Goal: Use online tool/utility: Utilize a website feature to perform a specific function

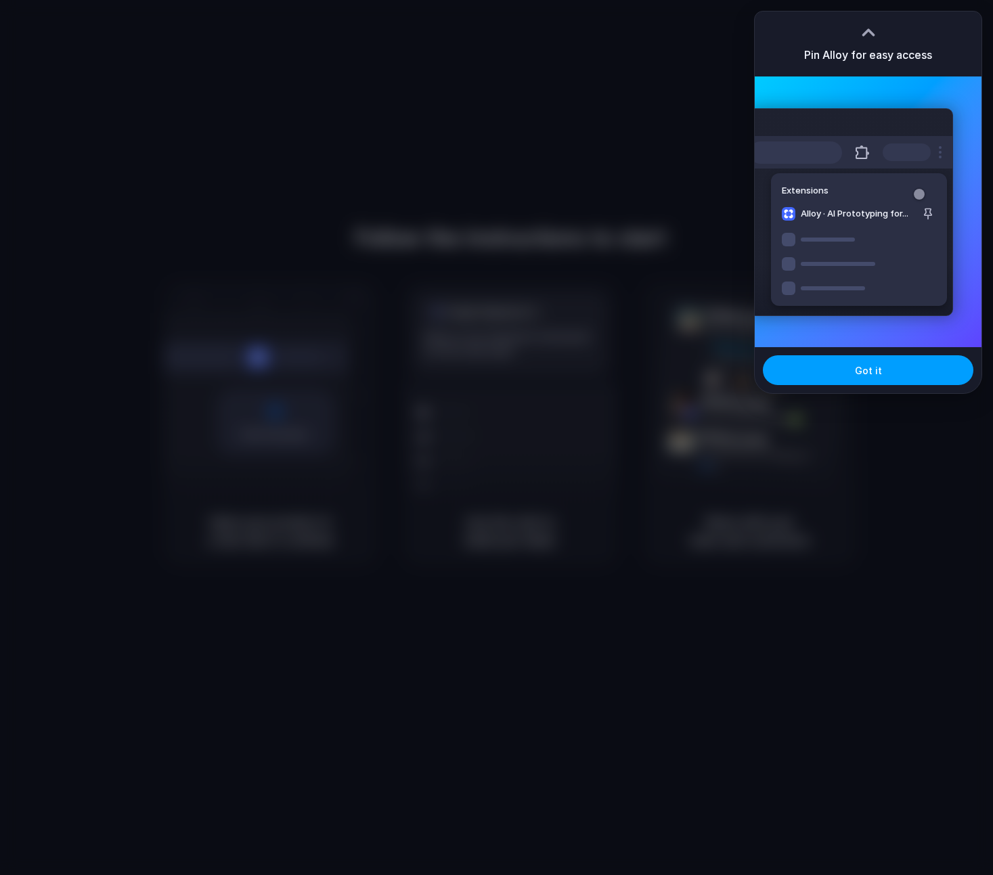
click at [855, 369] on button "Got it" at bounding box center [868, 370] width 210 height 30
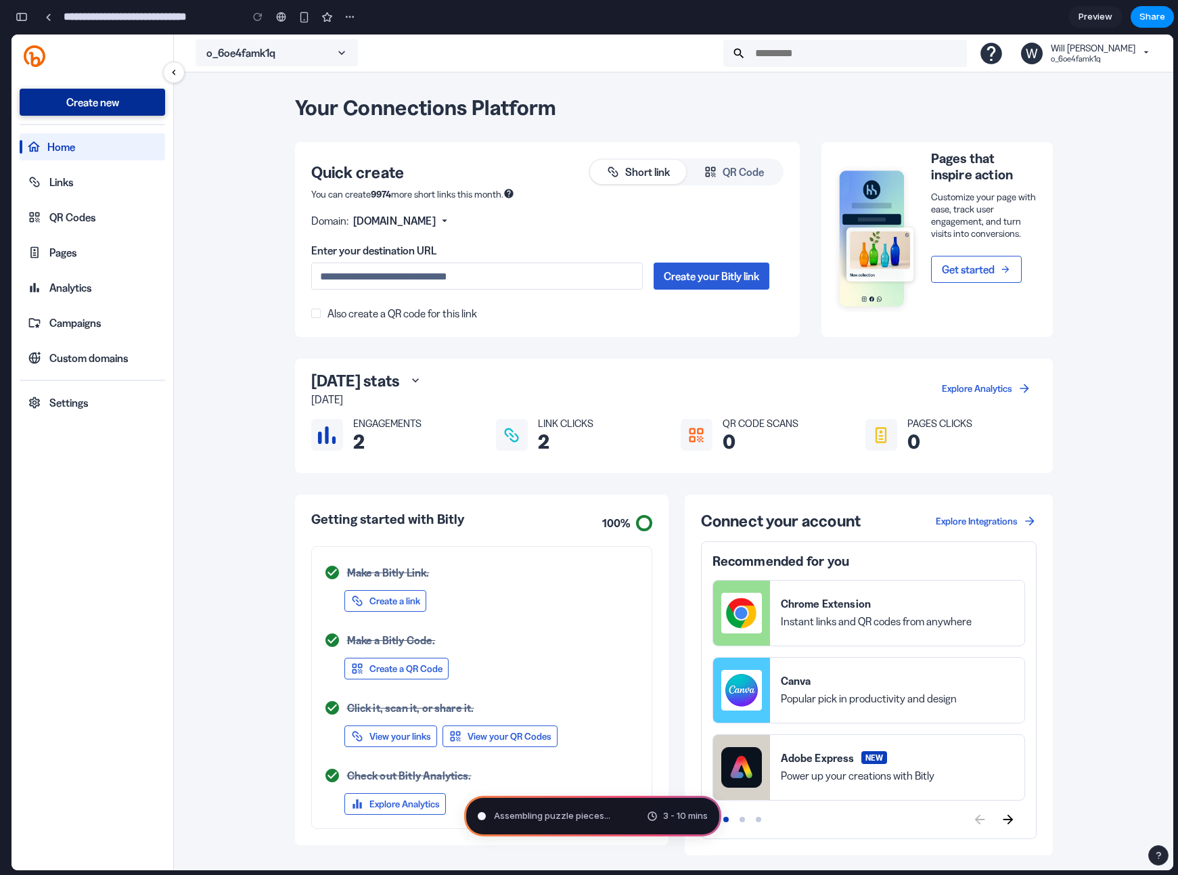
click at [741, 171] on div "QR Code" at bounding box center [734, 172] width 60 height 16
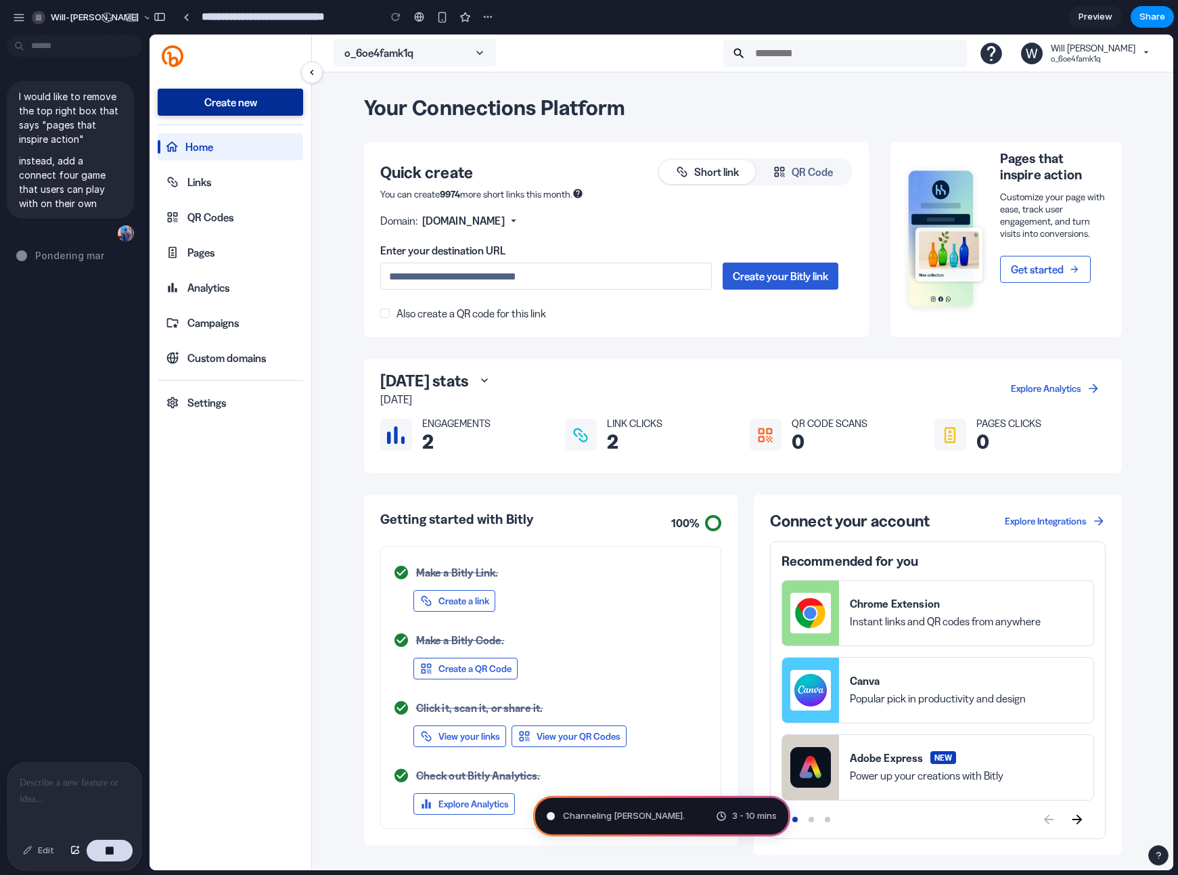
type input "**********"
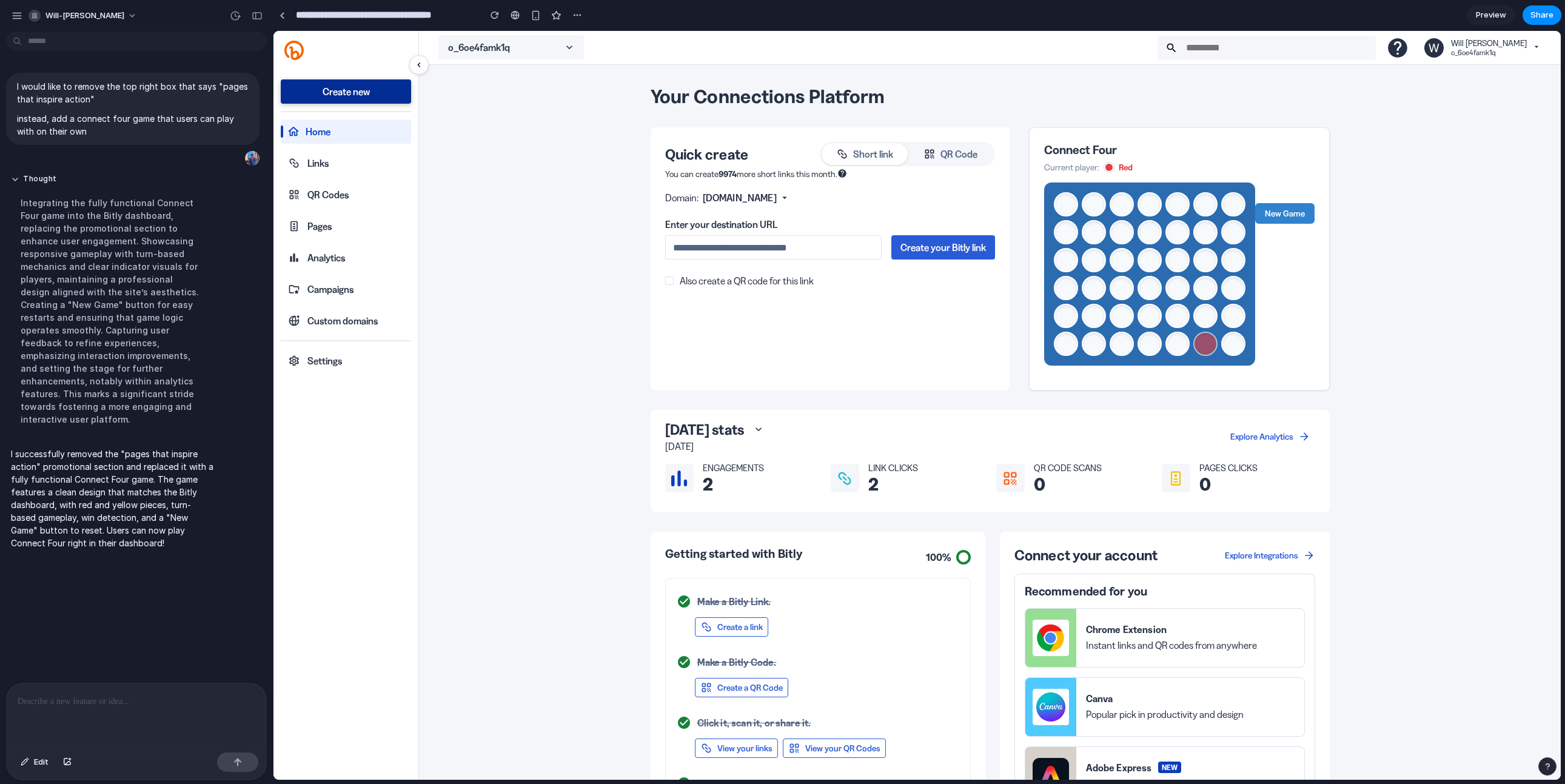
click at [718, 346] on button at bounding box center [1206, 343] width 24 height 24
click at [718, 339] on button at bounding box center [1178, 343] width 24 height 24
click at [718, 318] on button at bounding box center [1206, 315] width 24 height 24
click at [718, 349] on button at bounding box center [1149, 343] width 24 height 24
drag, startPoint x: 1212, startPoint y: 288, endPoint x: 1201, endPoint y: 296, distance: 13.6
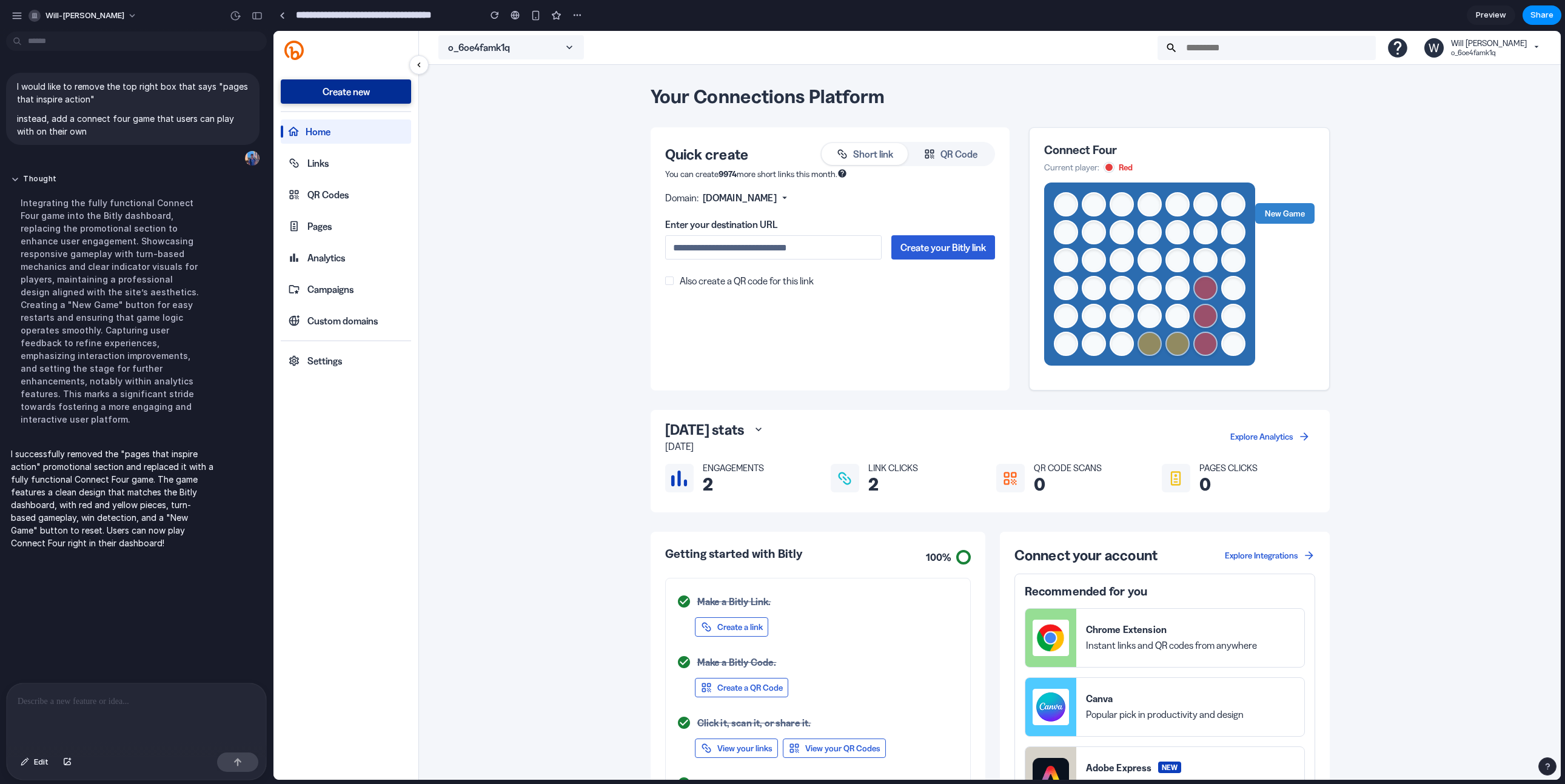
click at [718, 288] on button at bounding box center [1206, 288] width 24 height 24
click at [718, 342] on button at bounding box center [1121, 343] width 24 height 24
click at [718, 257] on button at bounding box center [1206, 260] width 24 height 24
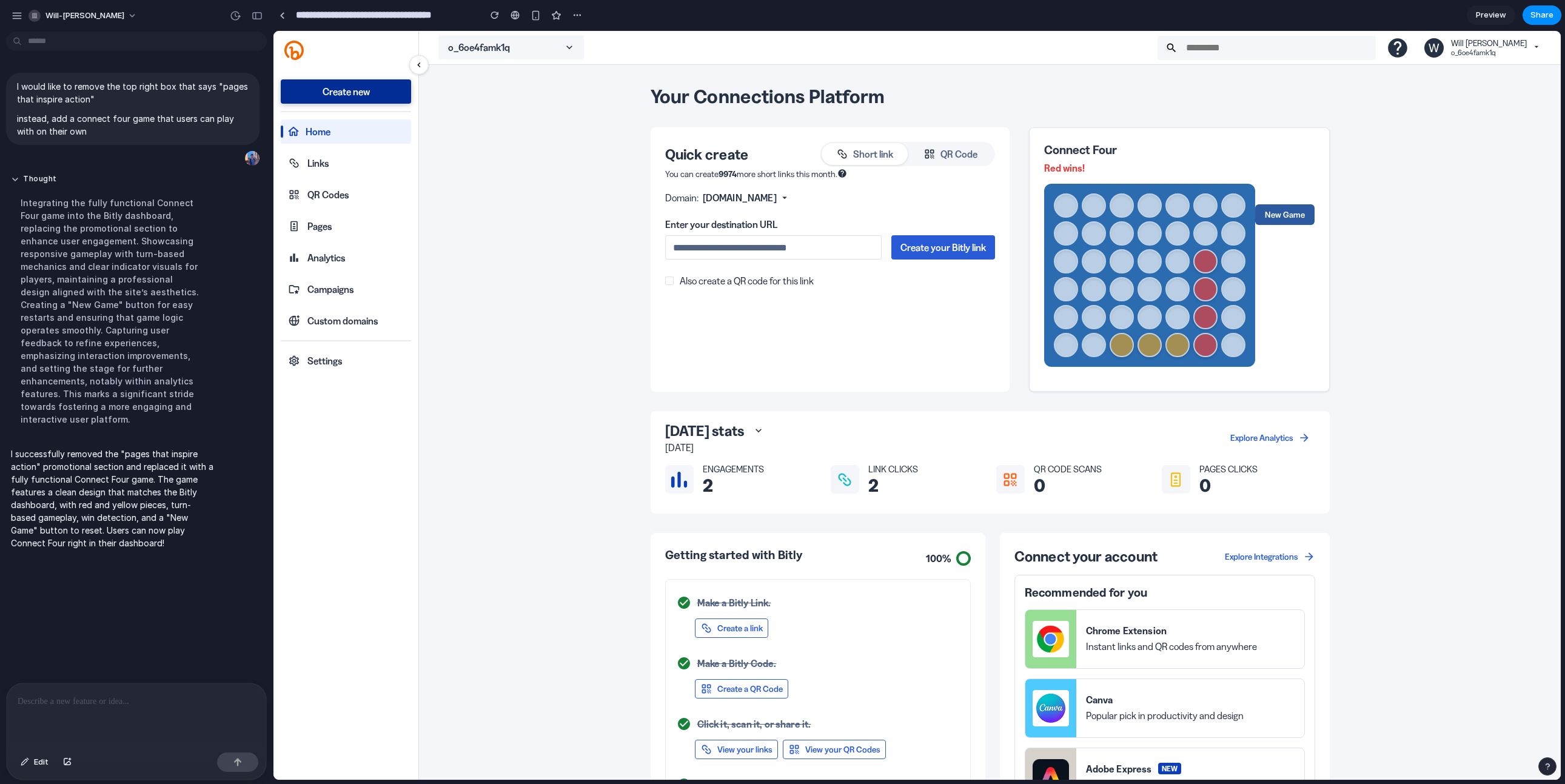
click at [718, 211] on button "New Game" at bounding box center [1285, 214] width 59 height 21
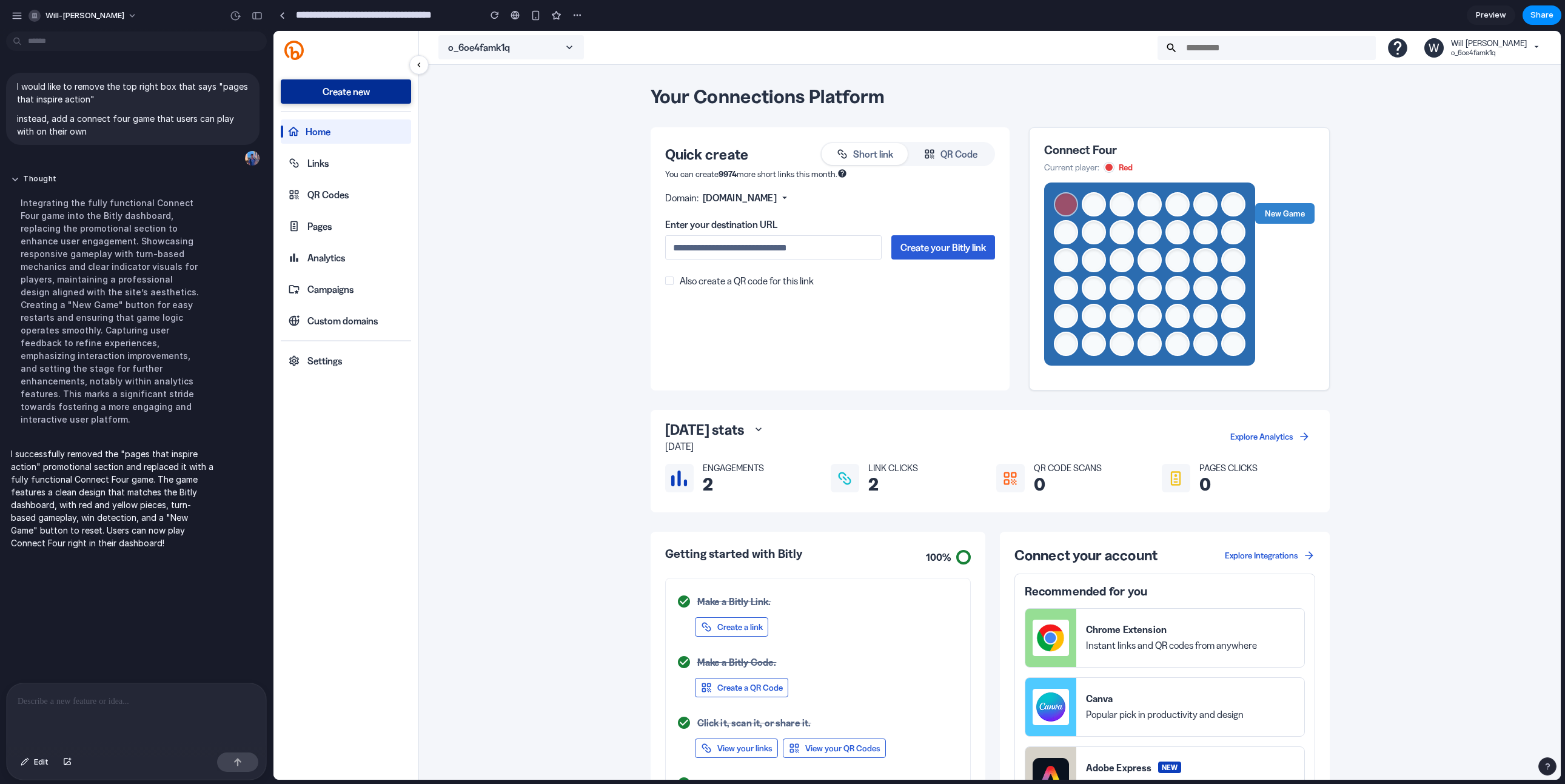
click at [718, 205] on button at bounding box center [1066, 203] width 24 height 24
click at [718, 226] on button at bounding box center [1066, 232] width 24 height 24
click at [718, 252] on button at bounding box center [1066, 260] width 24 height 24
click at [718, 265] on button at bounding box center [1066, 260] width 24 height 24
click at [718, 242] on button at bounding box center [1066, 232] width 24 height 24
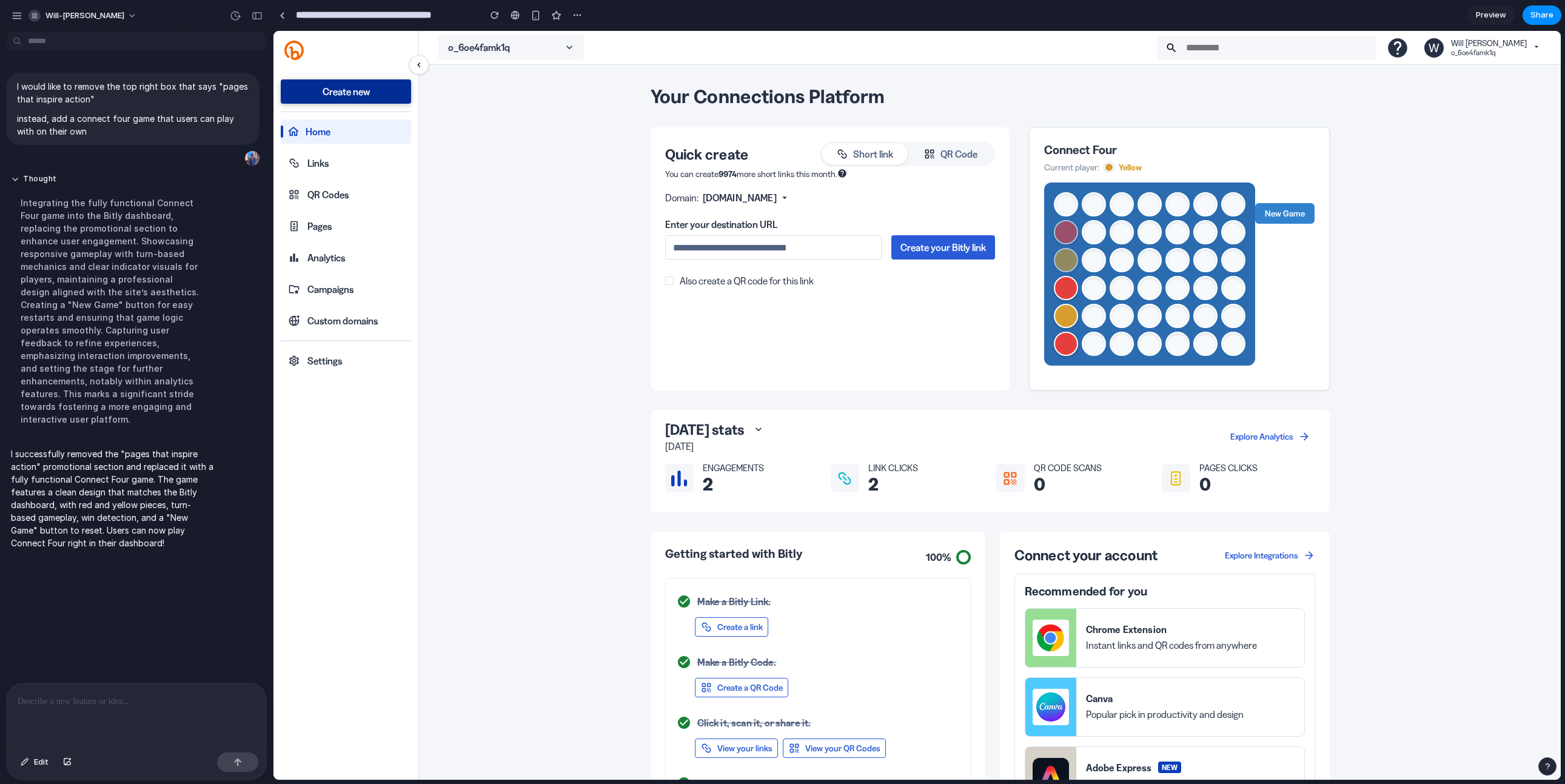
click at [718, 225] on button at bounding box center [1066, 232] width 24 height 24
click at [718, 199] on button at bounding box center [1066, 203] width 24 height 24
click at [718, 221] on button "New Game" at bounding box center [1285, 213] width 59 height 21
click at [132, 694] on p at bounding box center [136, 702] width 238 height 14
click at [335, 363] on div "Settings" at bounding box center [345, 360] width 130 height 24
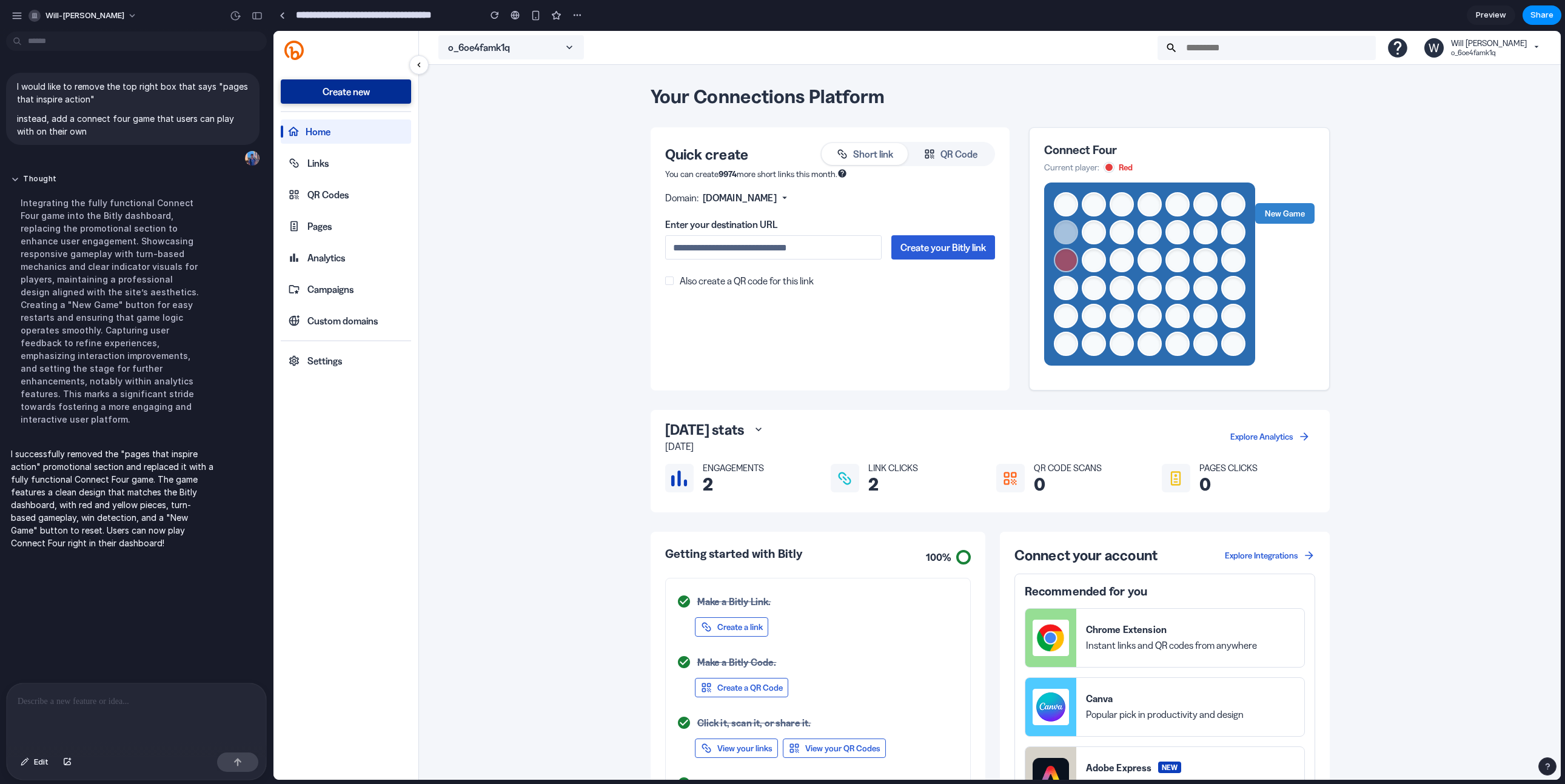
click at [718, 252] on button at bounding box center [1066, 260] width 24 height 24
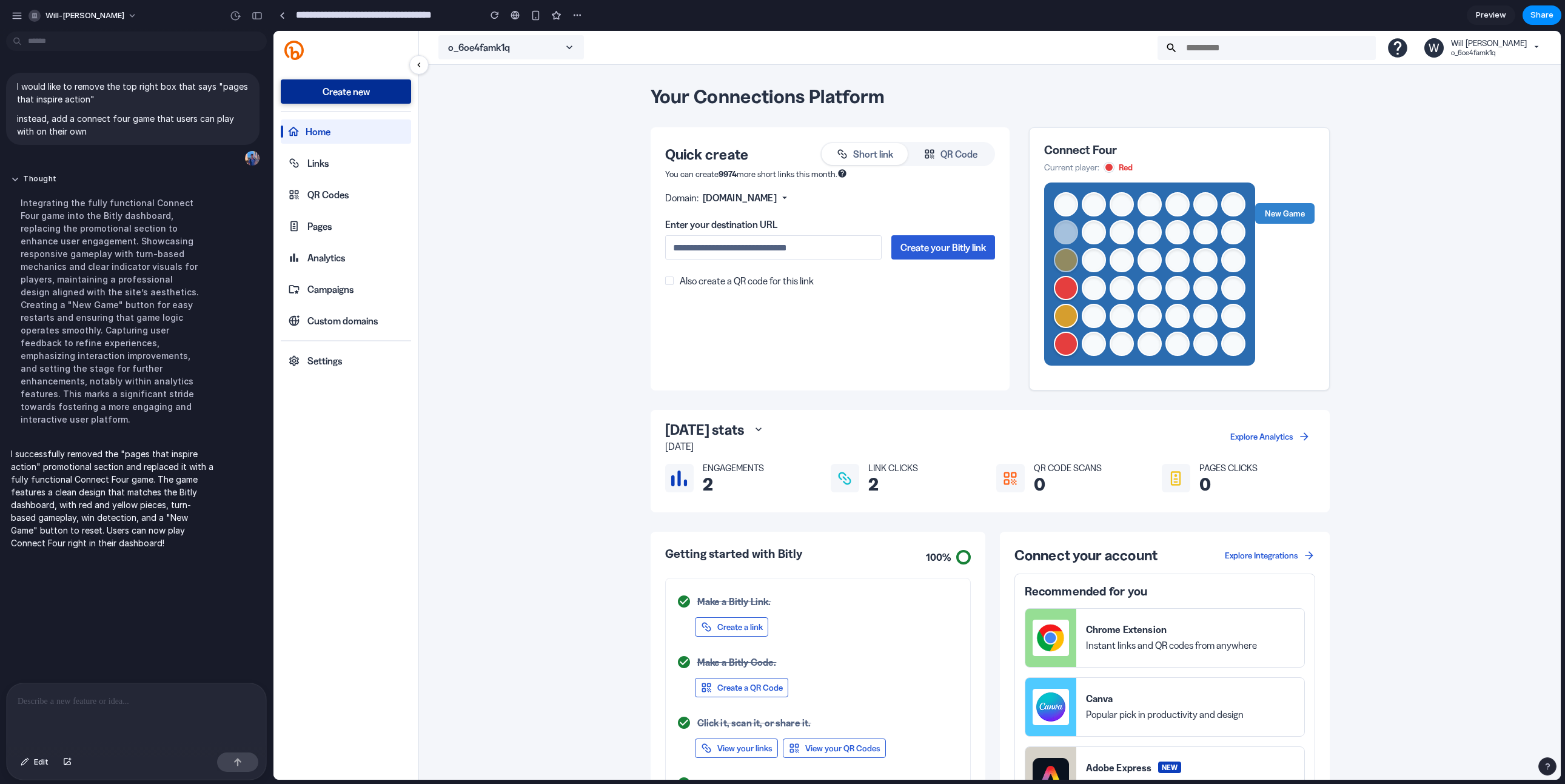
click at [718, 252] on button at bounding box center [1066, 260] width 24 height 24
click at [718, 340] on button at bounding box center [1094, 343] width 24 height 24
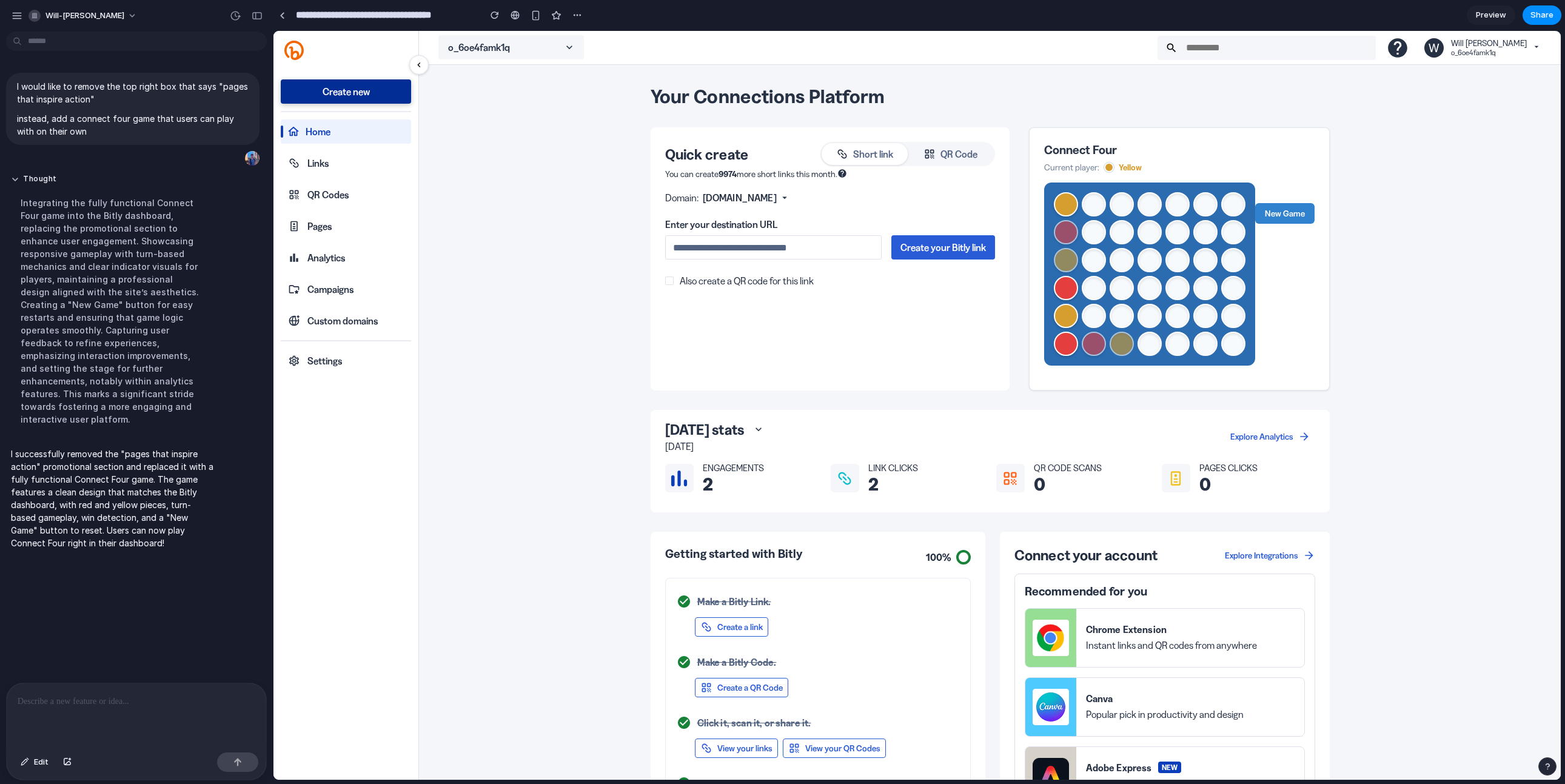
click at [718, 337] on button at bounding box center [1121, 343] width 24 height 24
click at [718, 306] on button at bounding box center [1094, 315] width 24 height 24
click at [718, 290] on button at bounding box center [1094, 288] width 24 height 24
click at [718, 318] on button at bounding box center [1121, 315] width 24 height 24
click at [718, 290] on button at bounding box center [1121, 288] width 24 height 24
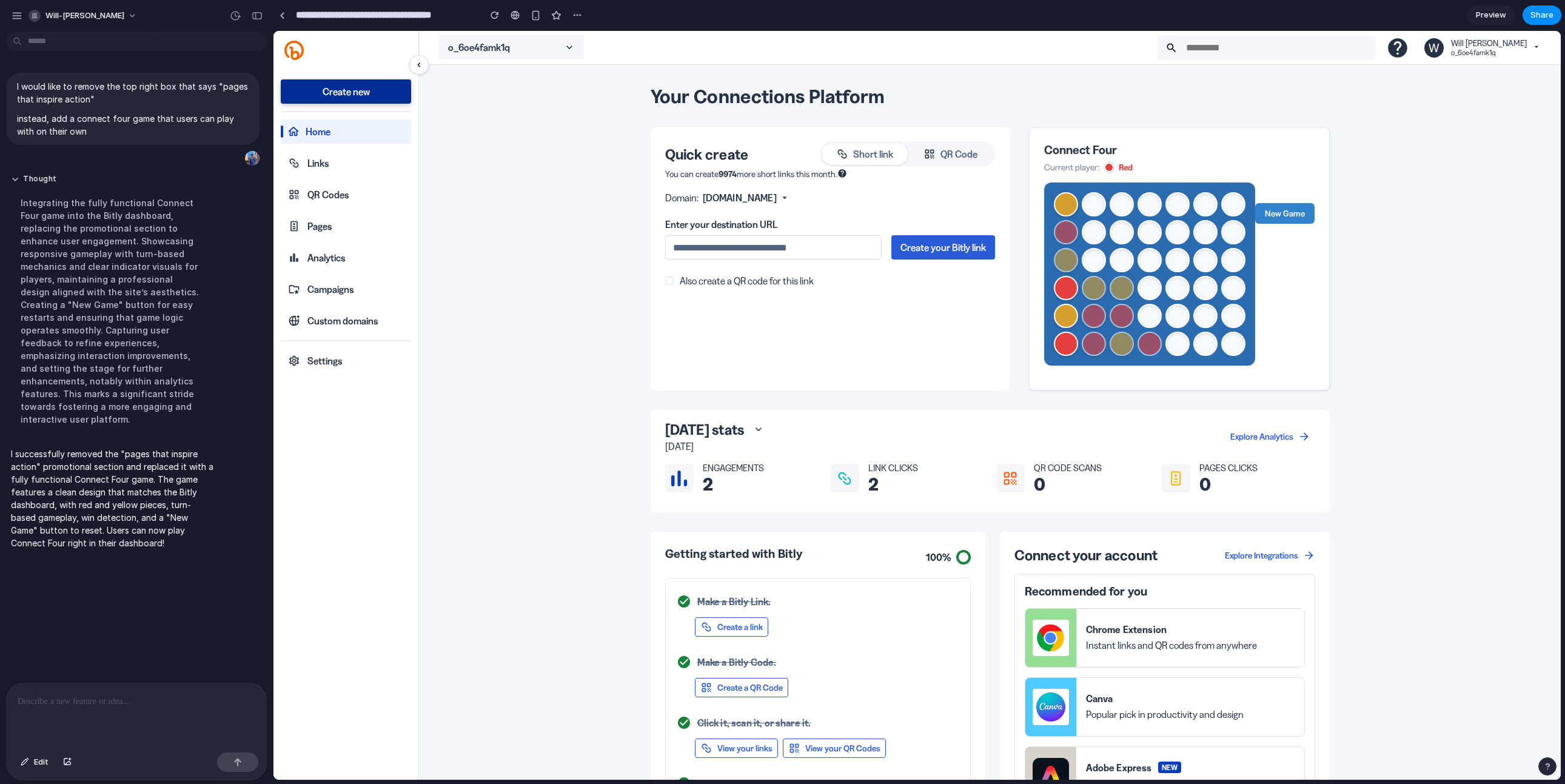
click at [718, 344] on button at bounding box center [1149, 343] width 24 height 24
click at [718, 258] on button at bounding box center [1121, 260] width 24 height 24
click at [718, 314] on button at bounding box center [1149, 315] width 24 height 24
click at [718, 341] on button at bounding box center [1233, 343] width 24 height 24
click at [718, 289] on button at bounding box center [1149, 288] width 24 height 24
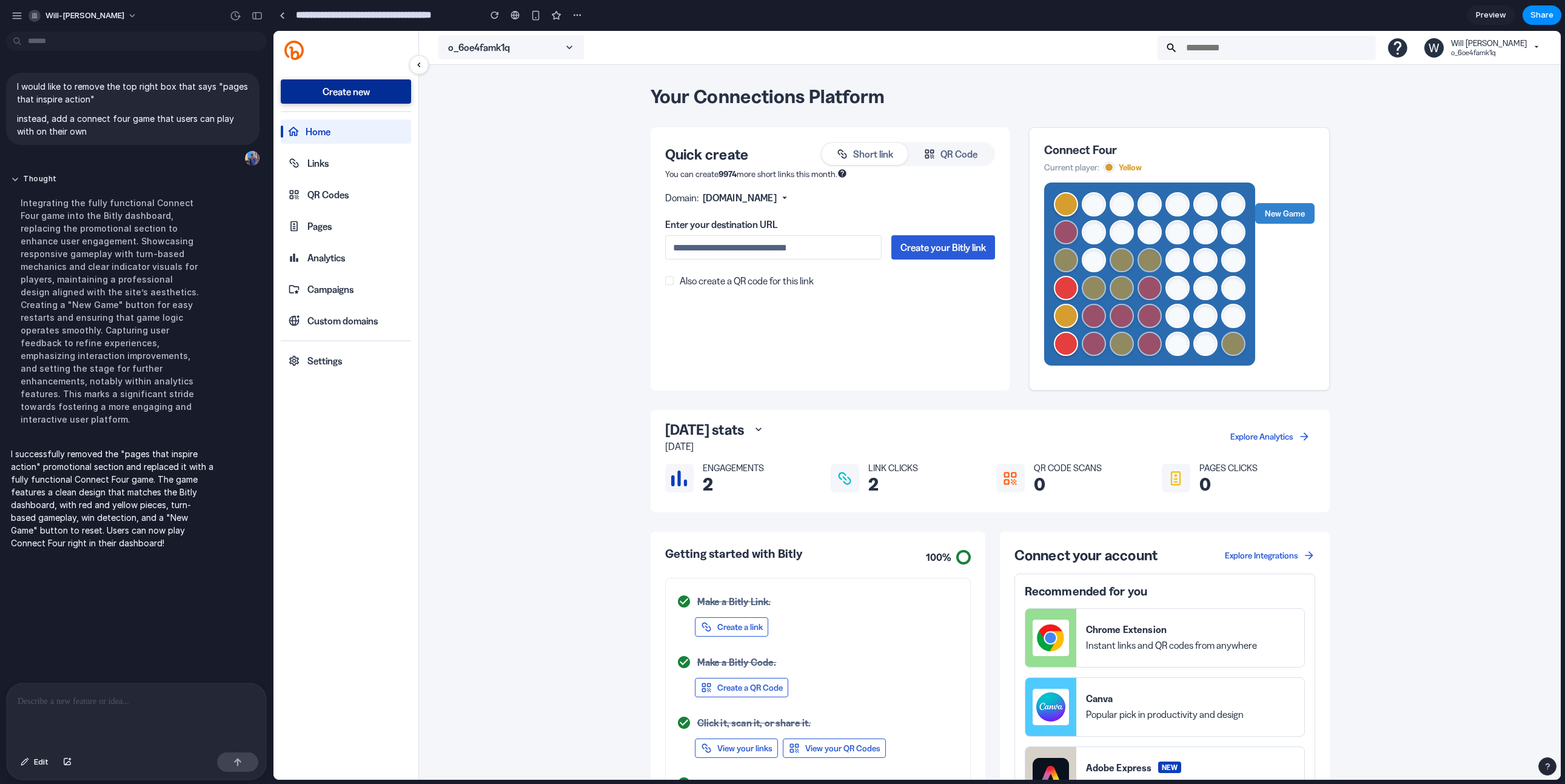
click at [718, 260] on button at bounding box center [1149, 260] width 24 height 24
click at [718, 339] on button at bounding box center [1178, 343] width 24 height 24
click at [718, 309] on button at bounding box center [1178, 315] width 24 height 24
click at [718, 287] on button at bounding box center [1178, 288] width 24 height 24
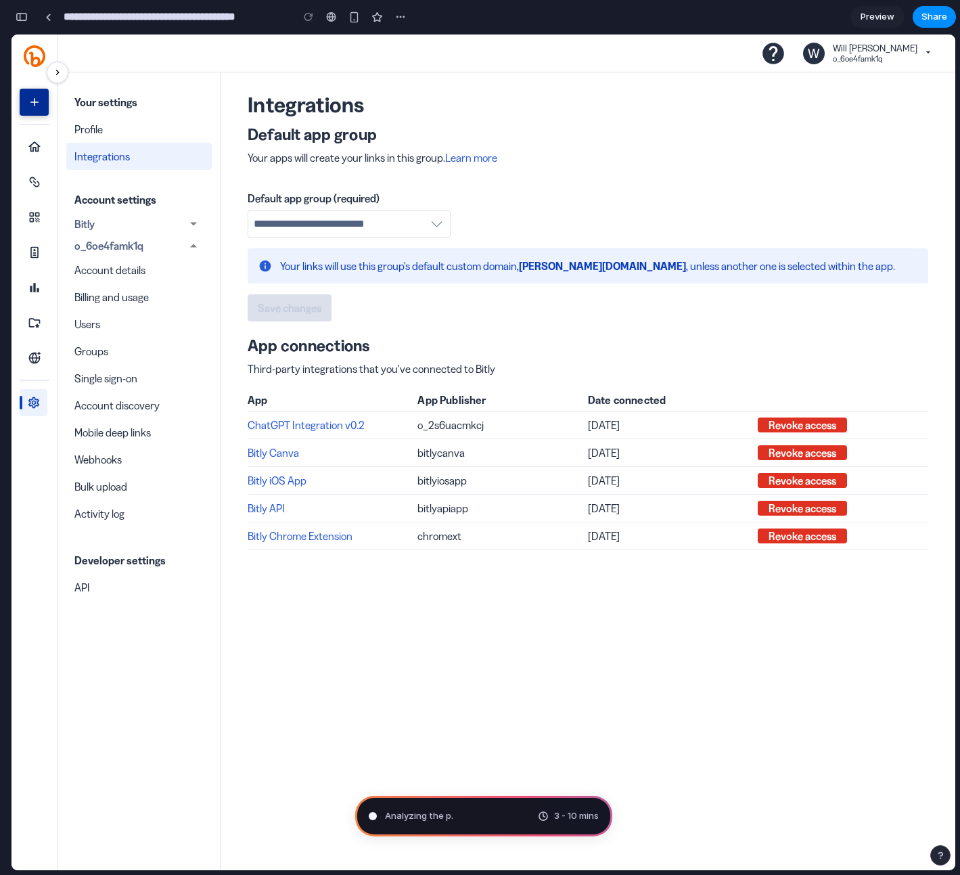
type input "**********"
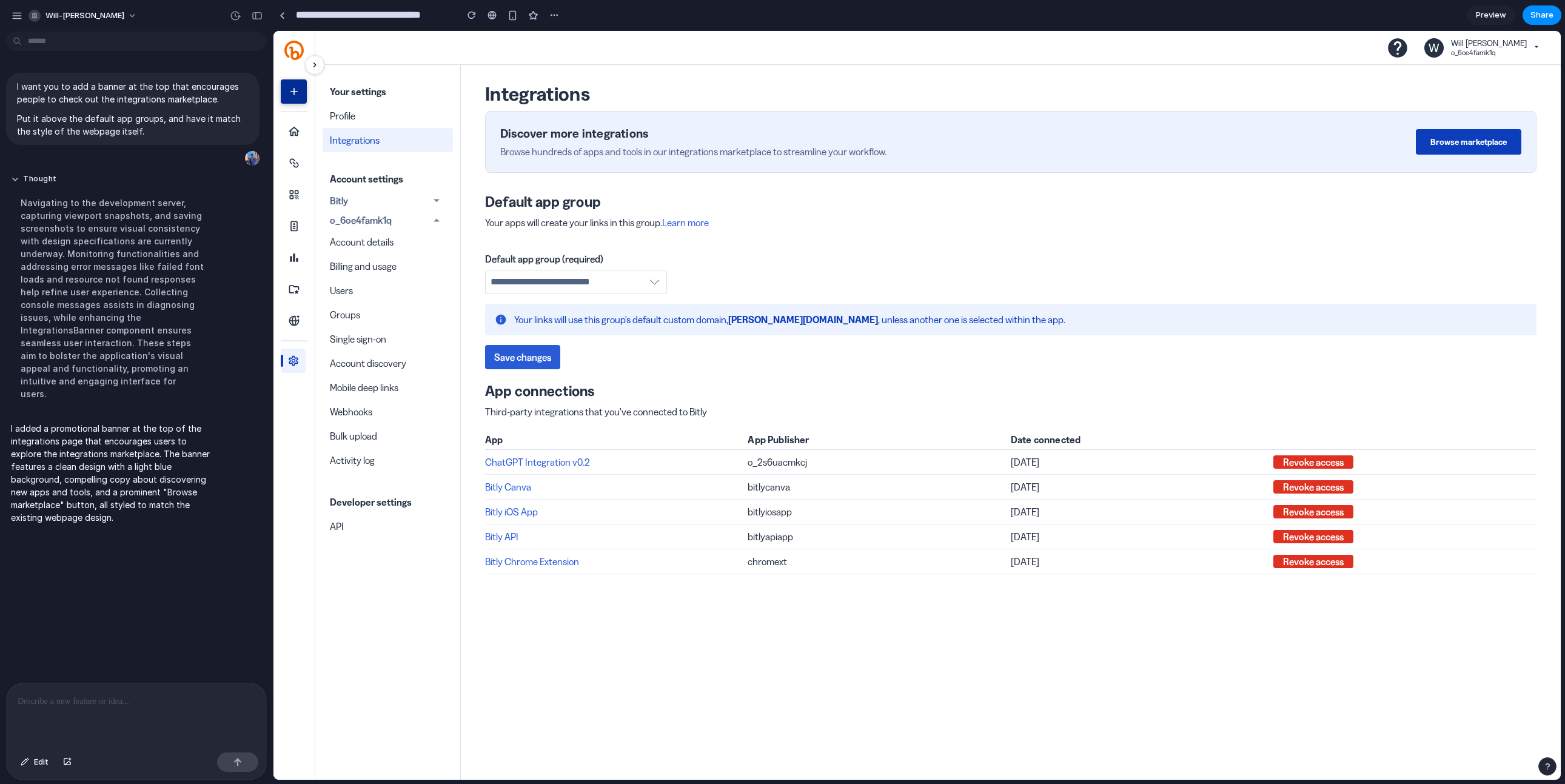
click at [1461, 155] on div "Discover more integrations Browse hundreds of apps and tools in our integration…" at bounding box center [1010, 142] width 1051 height 62
click at [1461, 151] on div "Discover more integrations Browse hundreds of apps and tools in our integration…" at bounding box center [1010, 142] width 1051 height 62
click at [1461, 151] on button "Browse marketplace" at bounding box center [1469, 142] width 106 height 25
drag, startPoint x: 1461, startPoint y: 151, endPoint x: 1455, endPoint y: 147, distance: 7.2
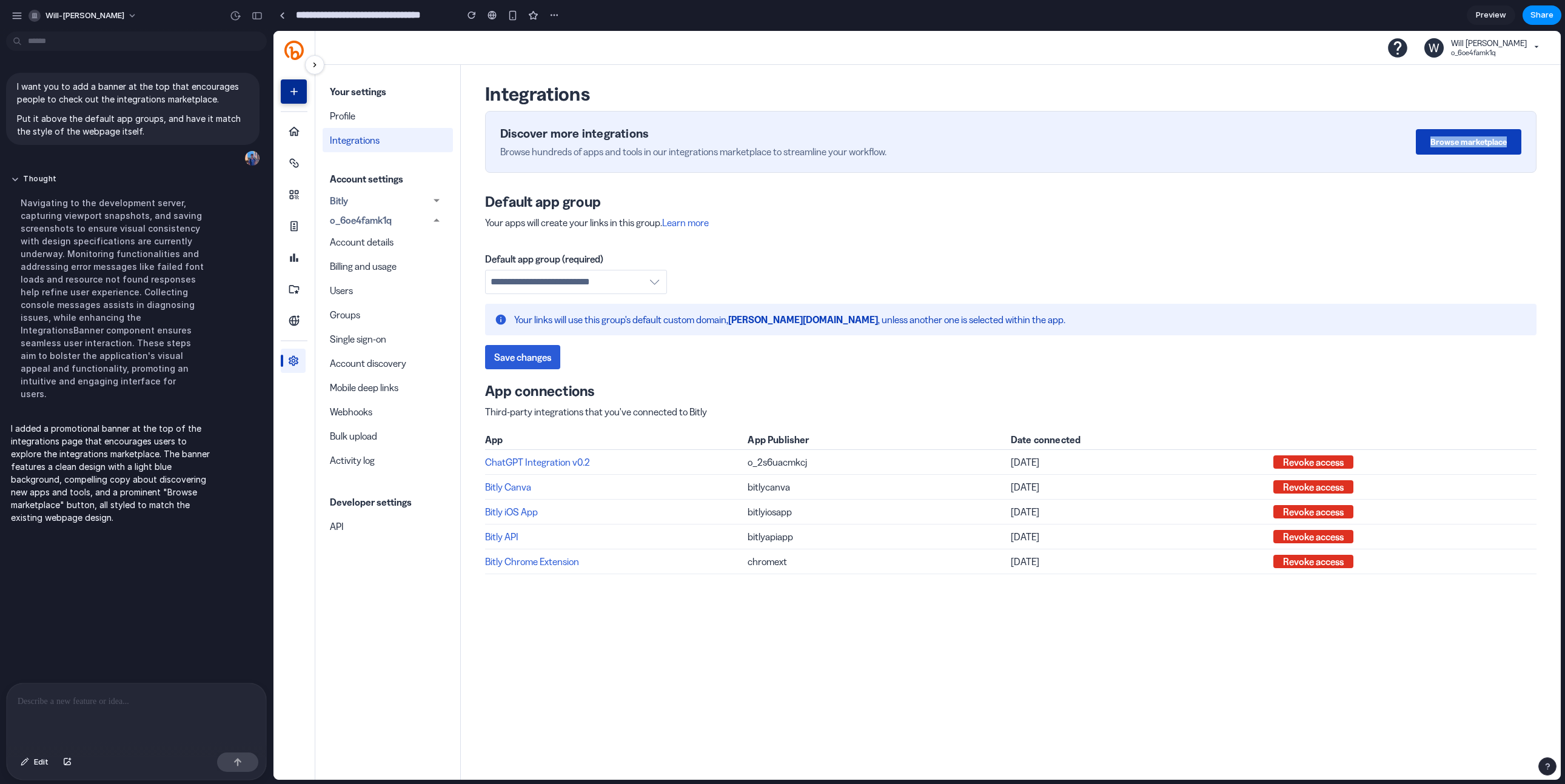
click at [1457, 147] on button "Browse marketplace" at bounding box center [1469, 142] width 106 height 25
click at [1455, 147] on button "Browse marketplace" at bounding box center [1469, 142] width 106 height 25
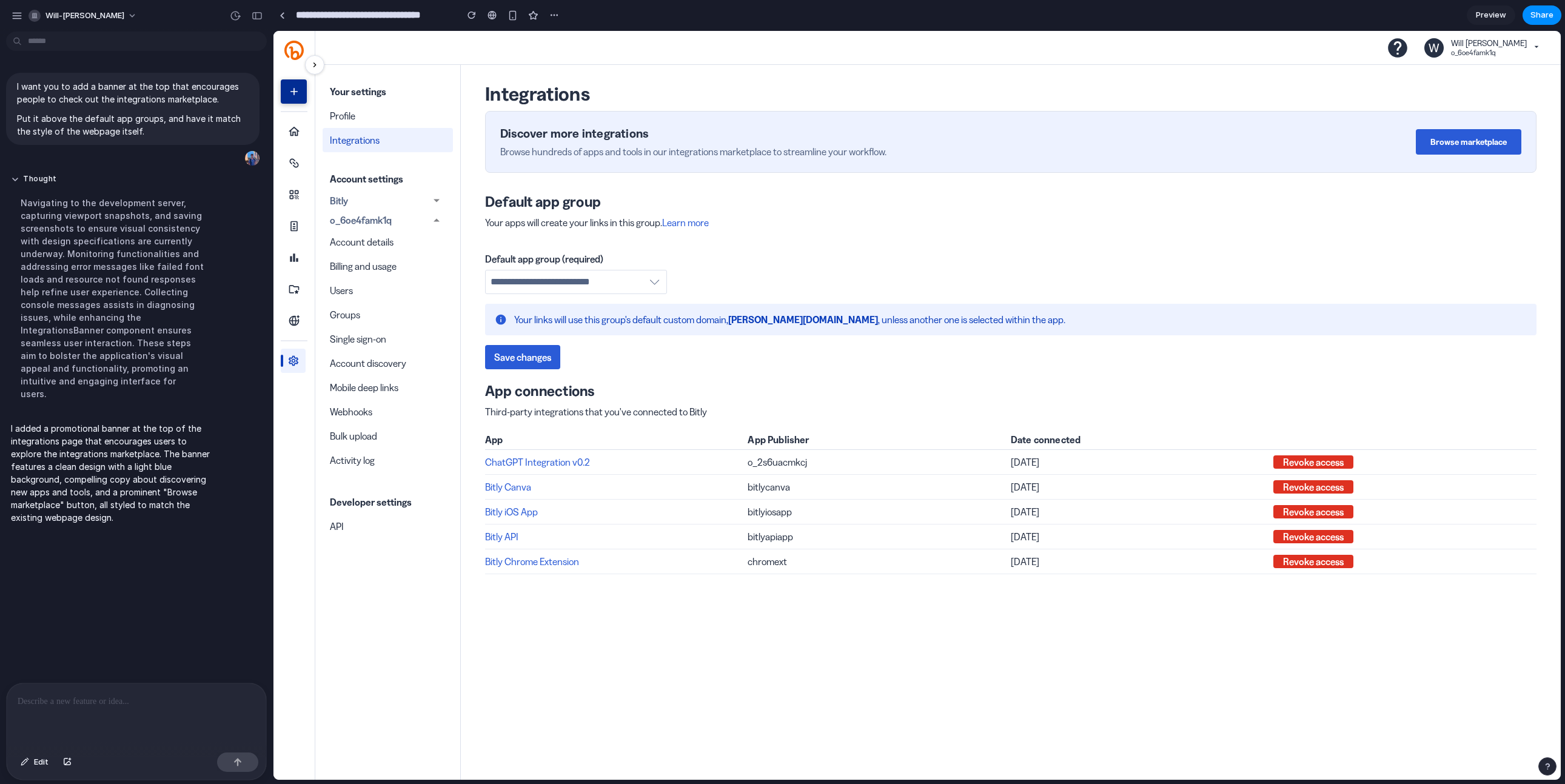
click at [1232, 106] on h1 "Integrations" at bounding box center [1010, 93] width 1051 height 24
